Goal: Complete application form

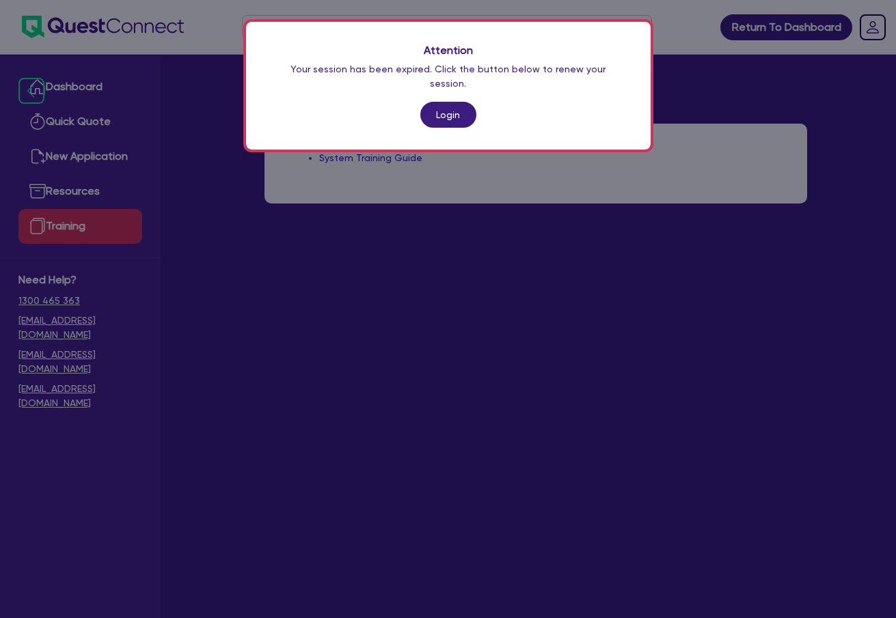
click at [453, 102] on link "Login" at bounding box center [448, 115] width 56 height 26
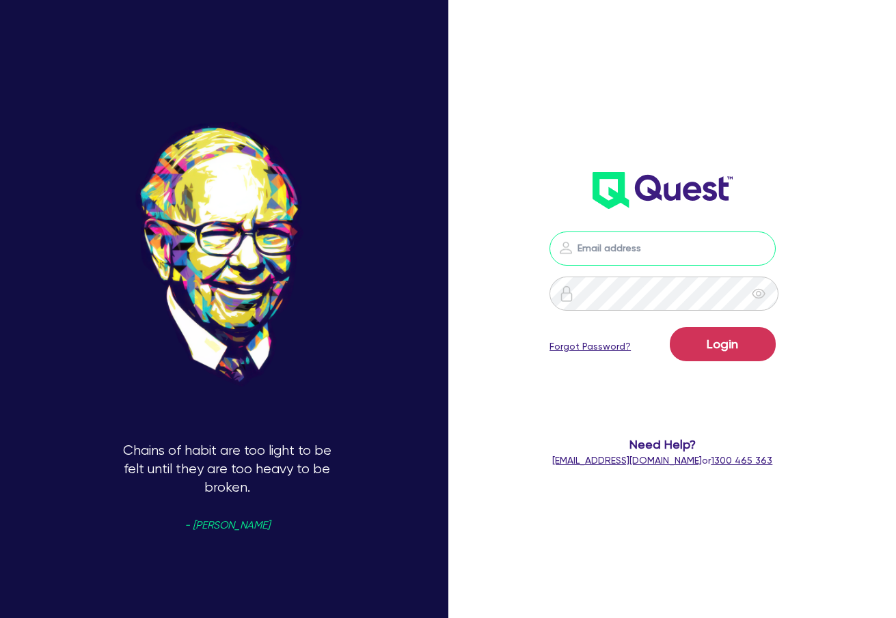
type input "[PERSON_NAME][EMAIL_ADDRESS][DOMAIN_NAME]"
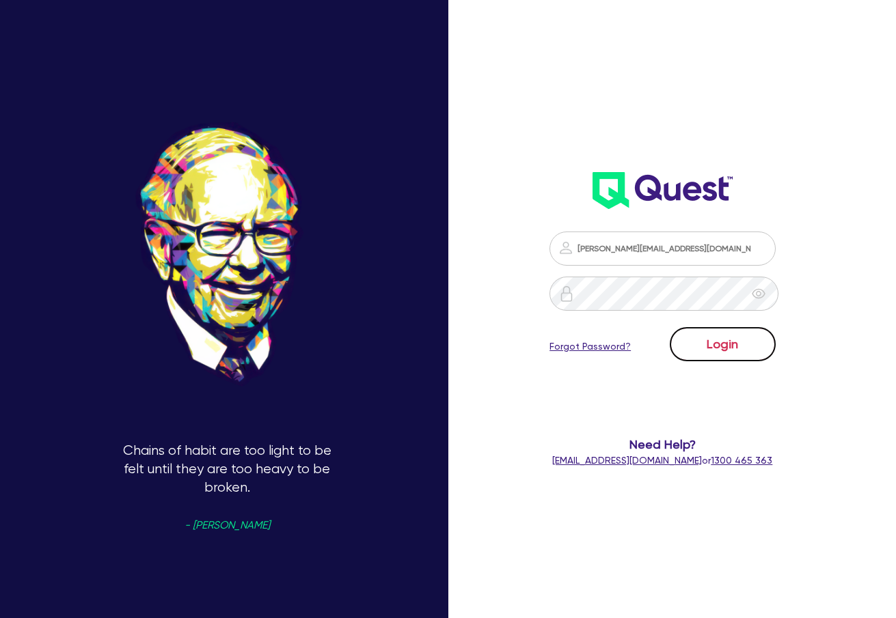
click at [730, 359] on button "Login" at bounding box center [723, 344] width 106 height 34
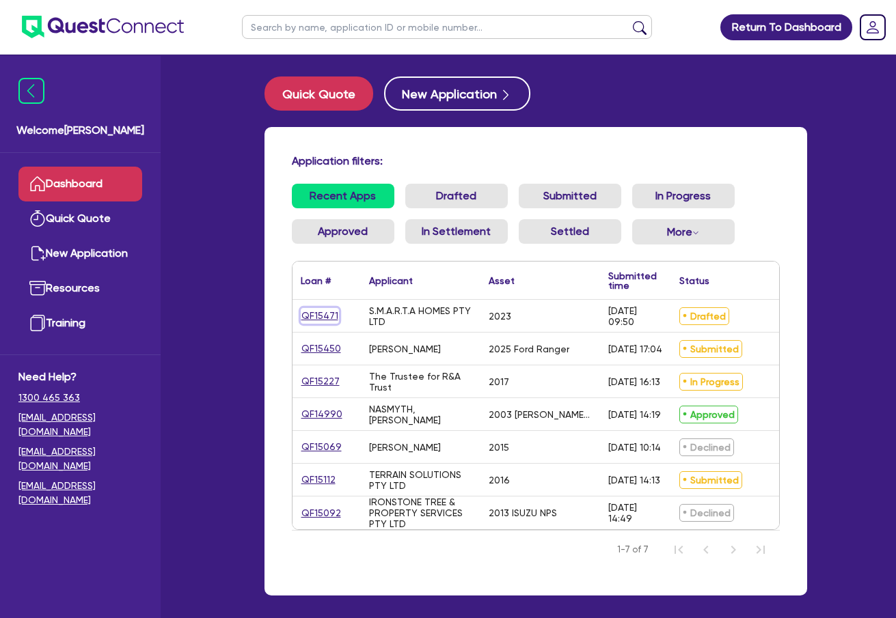
click at [327, 315] on link "QF15471" at bounding box center [320, 316] width 38 height 16
select select "Quest Finance - Own Book"
select select "CARS_AND_LIGHT_TRUCKS"
select select "PASSENGER_VEHICLES"
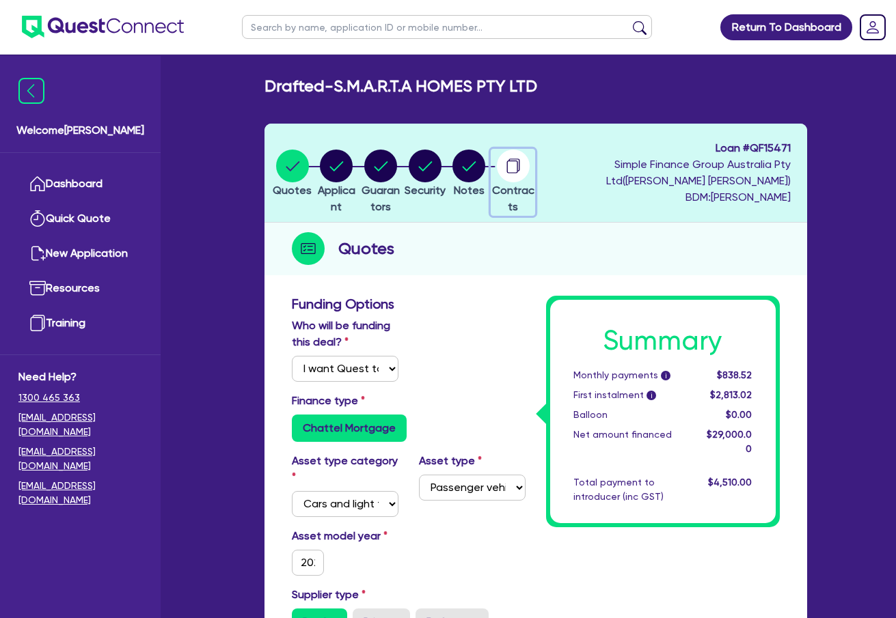
click at [530, 168] on circle "button" at bounding box center [513, 166] width 33 height 33
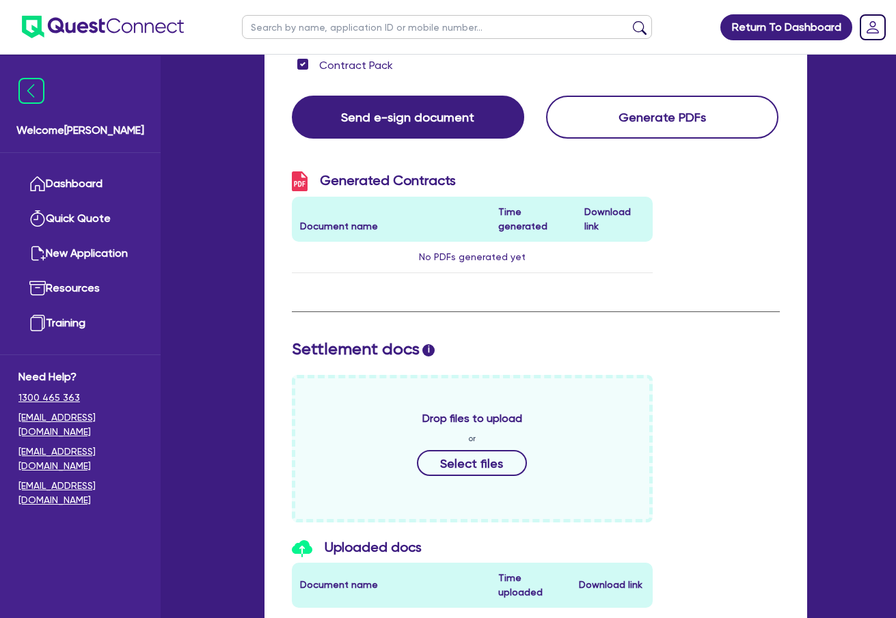
scroll to position [83, 0]
